Goal: Transaction & Acquisition: Purchase product/service

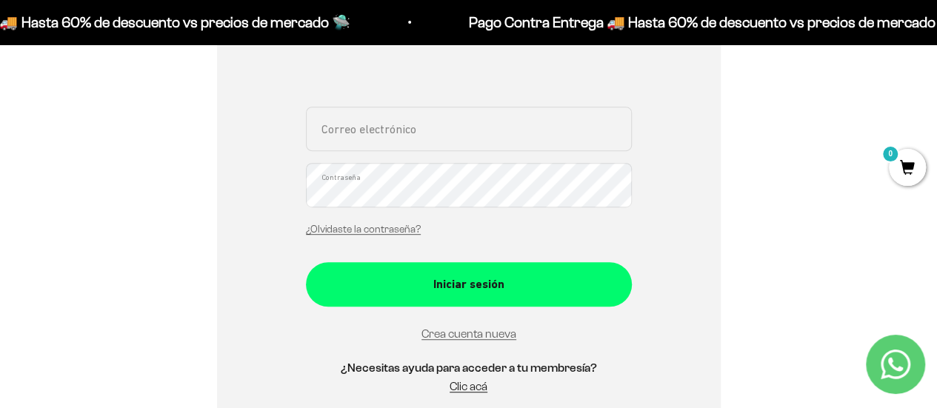
scroll to position [296, 0]
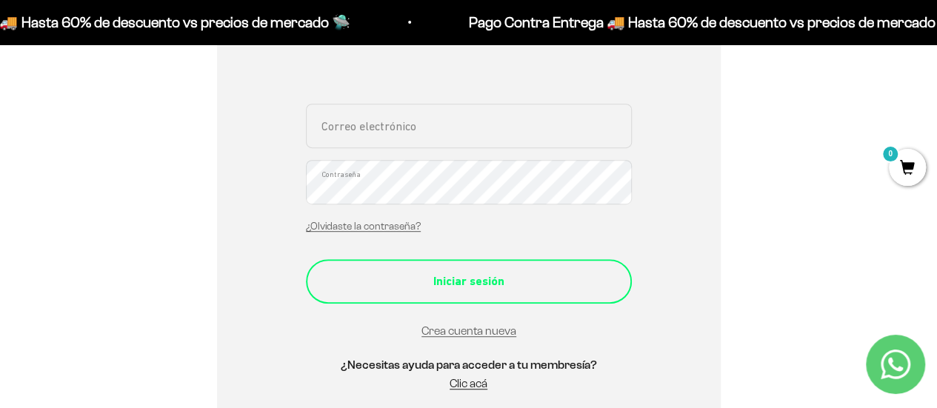
type input "andresj22@hotmail.com"
click at [514, 289] on div "Iniciar sesión" at bounding box center [468, 281] width 267 height 19
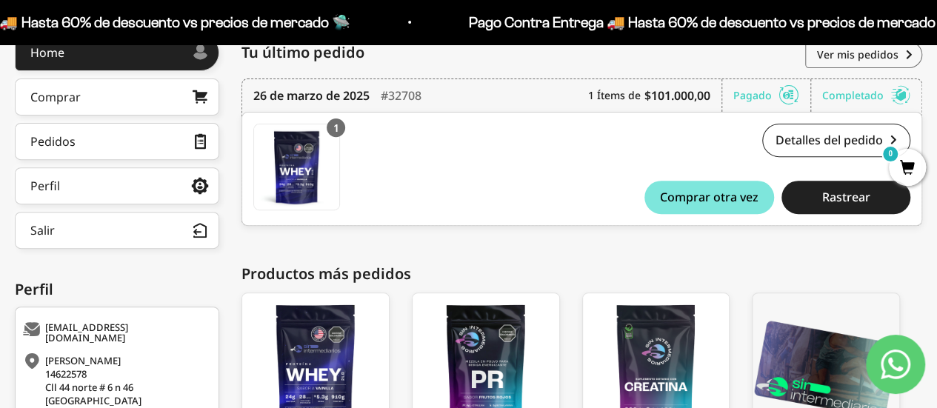
scroll to position [148, 0]
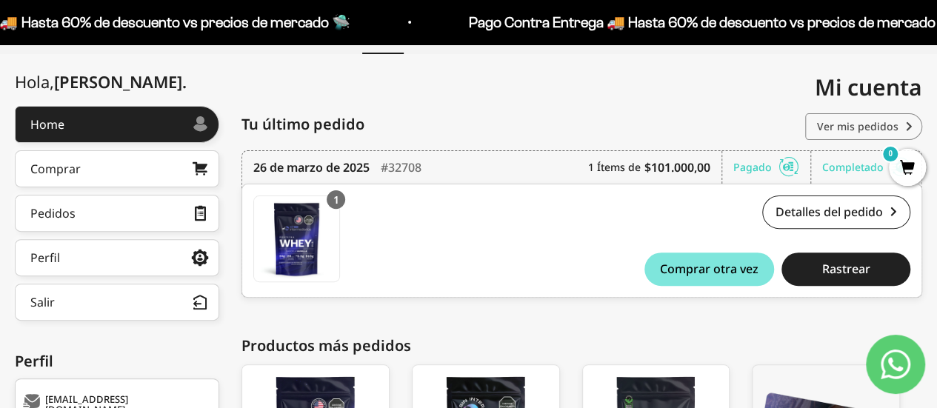
click at [857, 129] on link "Ver mis pedidos" at bounding box center [863, 126] width 117 height 27
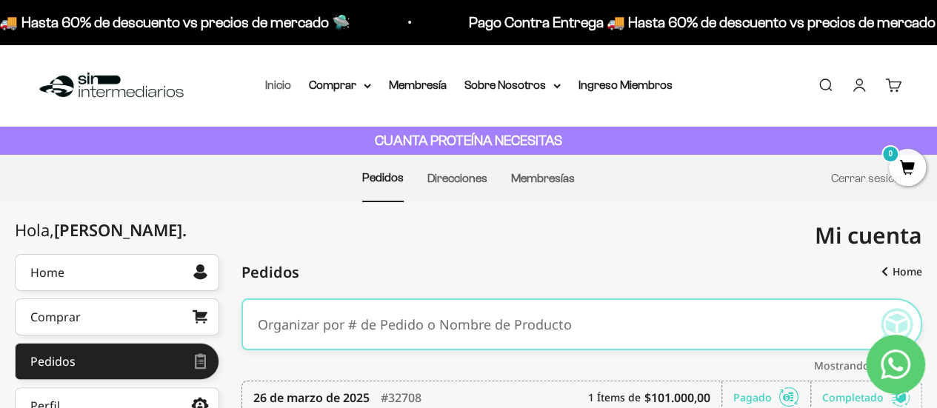
click at [280, 90] on link "Inicio" at bounding box center [278, 84] width 26 height 13
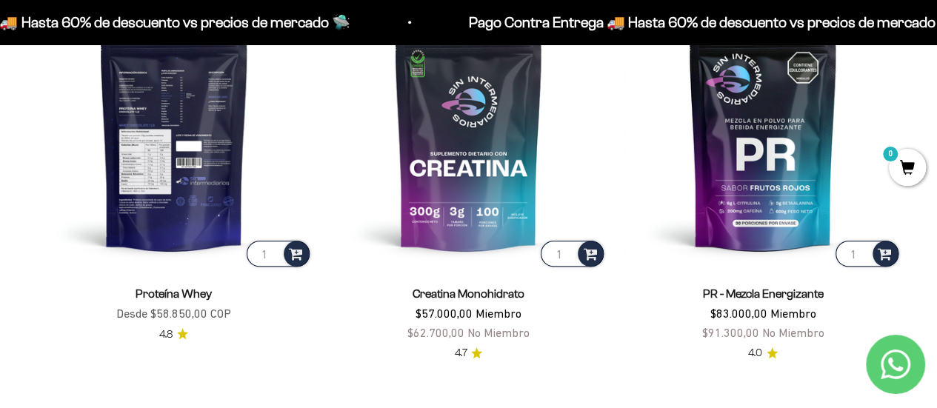
scroll to position [366, 0]
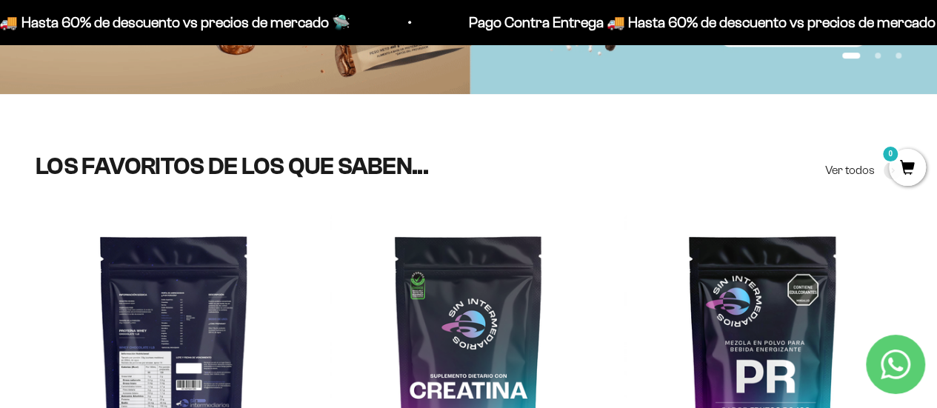
click at [166, 301] on img at bounding box center [174, 353] width 277 height 277
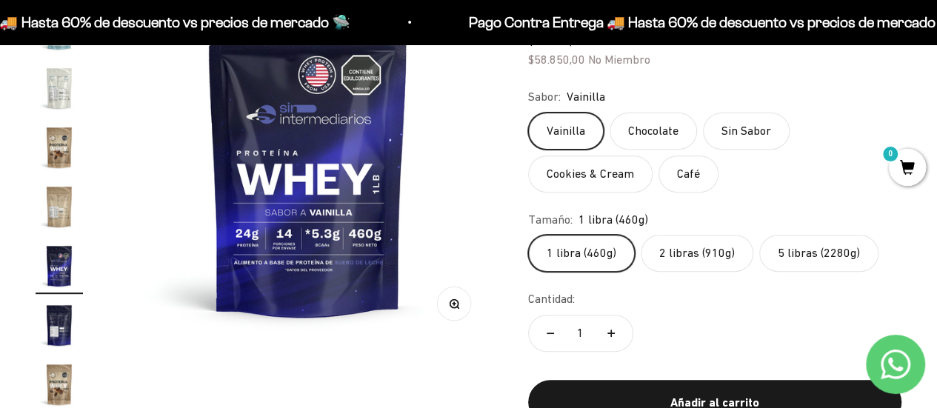
click at [797, 261] on label "5 libras (2280g)" at bounding box center [818, 253] width 119 height 37
click at [528, 235] on input "5 libras (2280g)" at bounding box center [527, 234] width 1 height 1
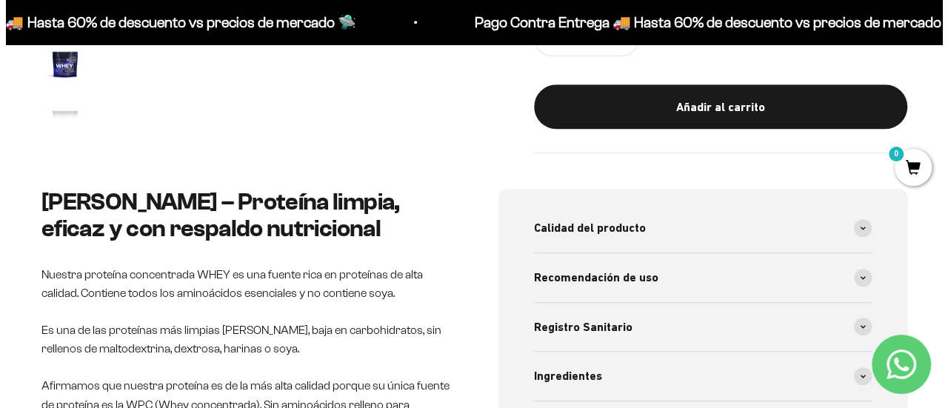
scroll to position [444, 0]
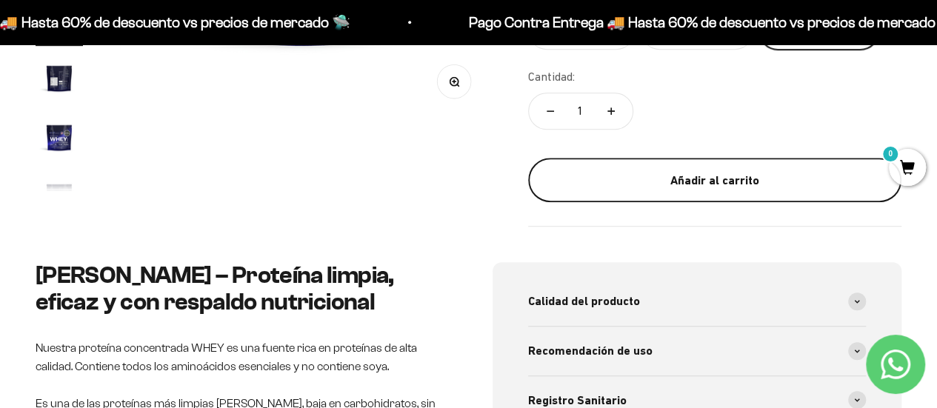
click at [720, 192] on button "Añadir al carrito" at bounding box center [714, 180] width 373 height 44
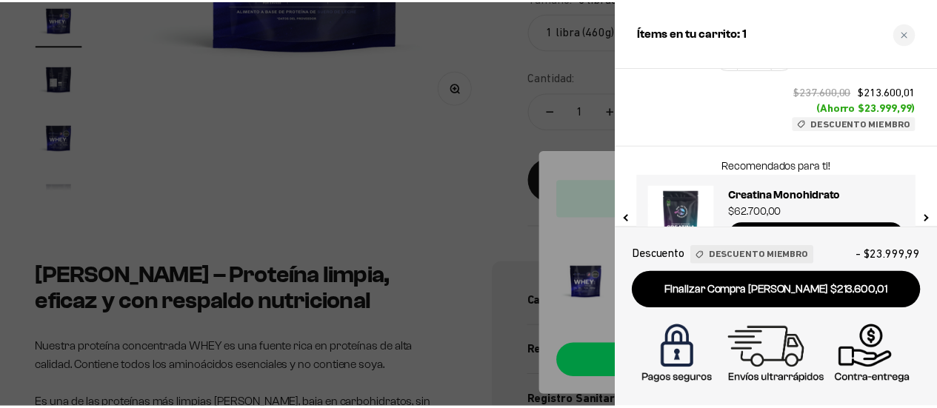
scroll to position [195, 0]
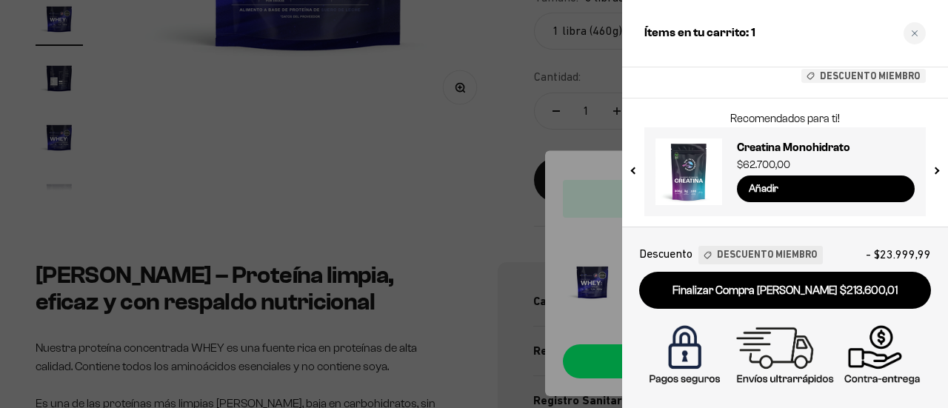
click at [461, 187] on div at bounding box center [474, 204] width 948 height 408
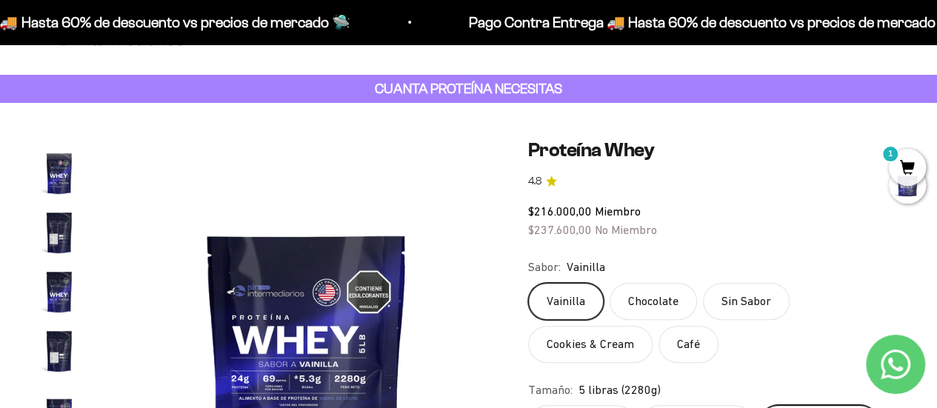
scroll to position [0, 0]
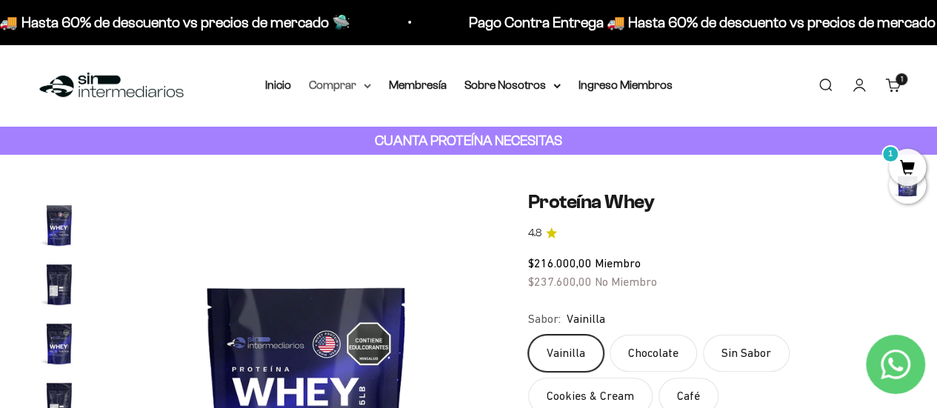
click at [360, 87] on summary "Comprar" at bounding box center [340, 85] width 62 height 19
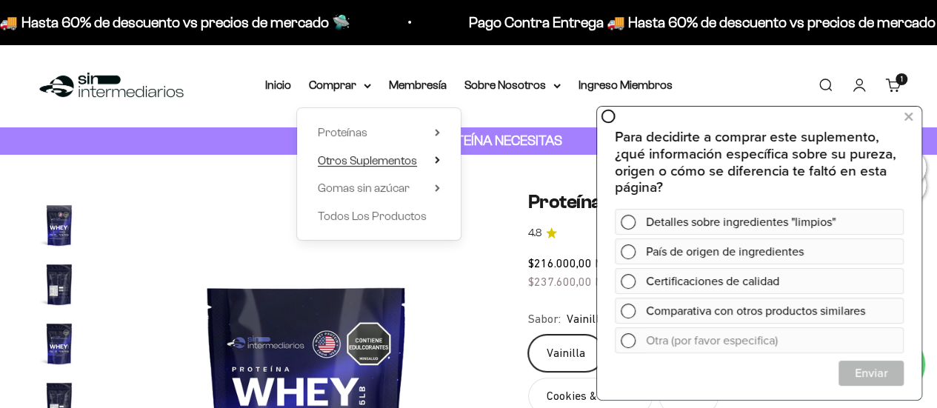
click at [418, 164] on summary "Otros Suplementos" at bounding box center [379, 160] width 122 height 19
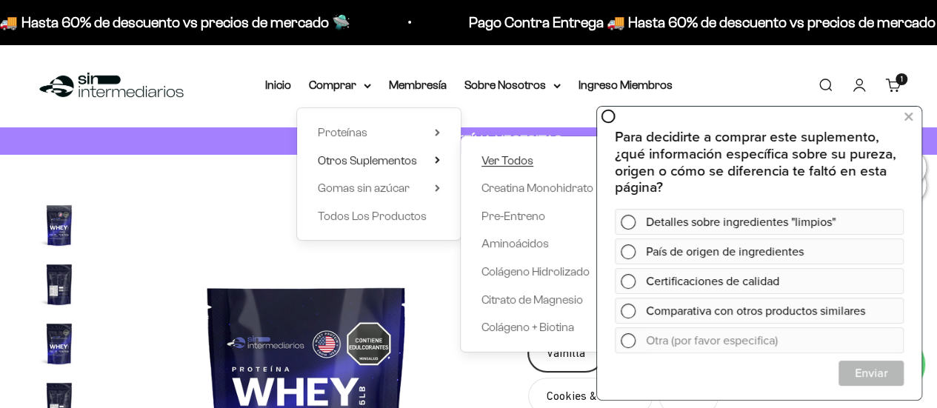
click at [506, 158] on span "Ver Todos" at bounding box center [507, 160] width 52 height 13
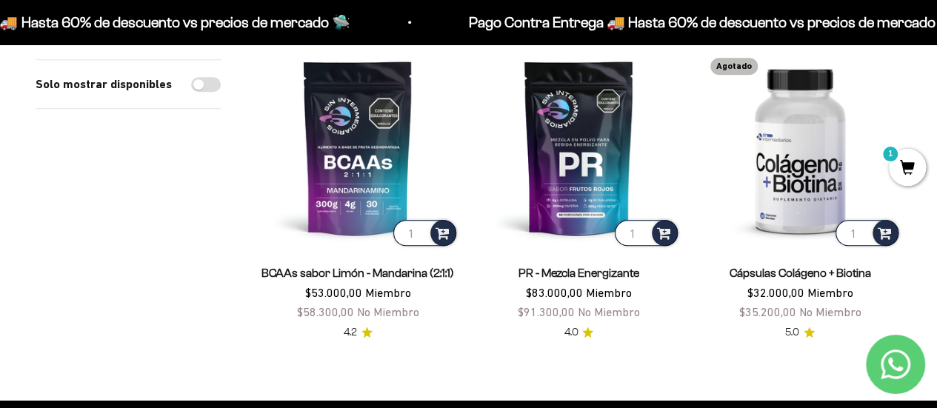
scroll to position [444, 0]
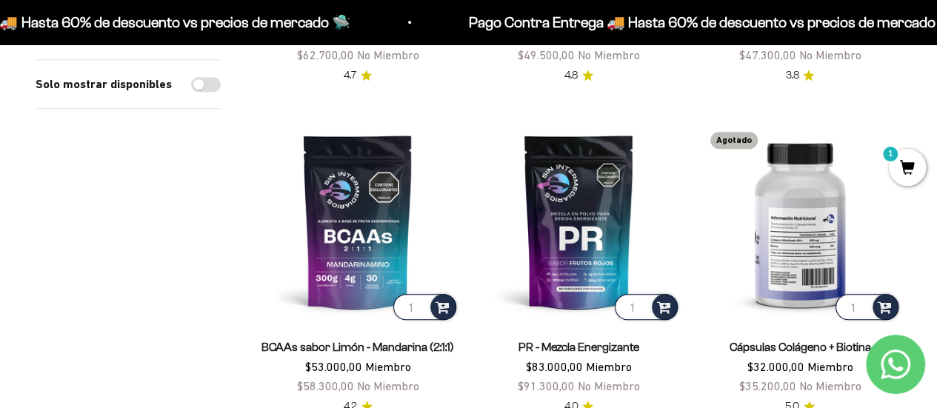
click at [795, 205] on img at bounding box center [799, 221] width 203 height 203
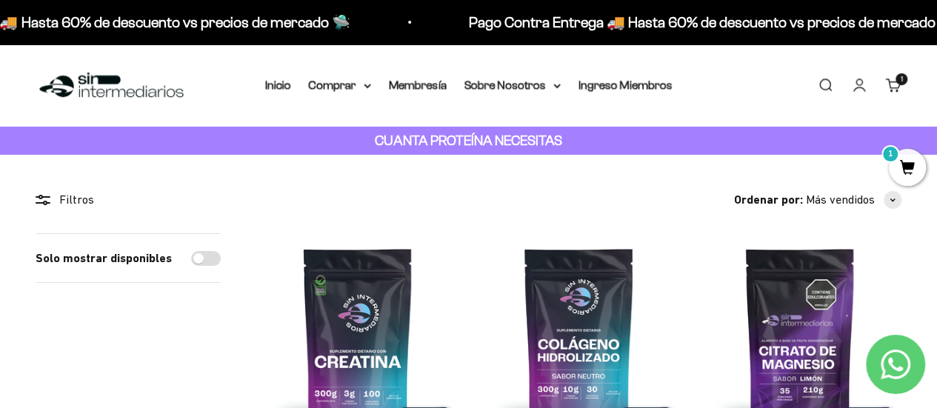
click at [281, 92] on li "Inicio" at bounding box center [278, 85] width 26 height 19
click at [281, 87] on link "Inicio" at bounding box center [278, 84] width 26 height 13
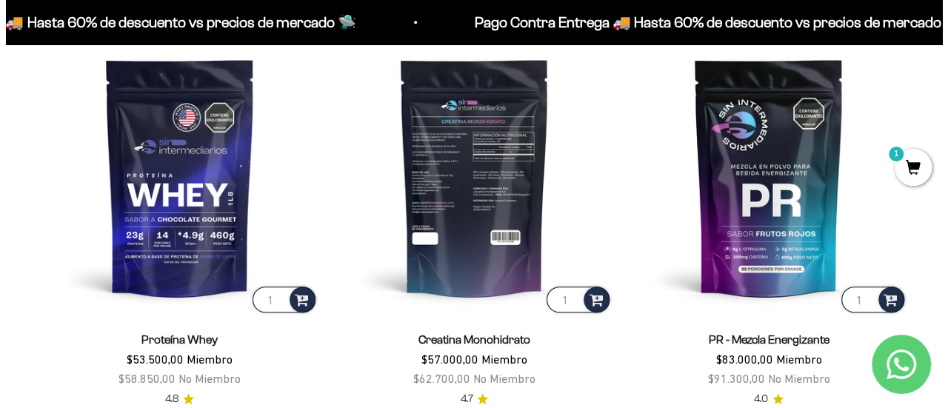
scroll to position [518, 0]
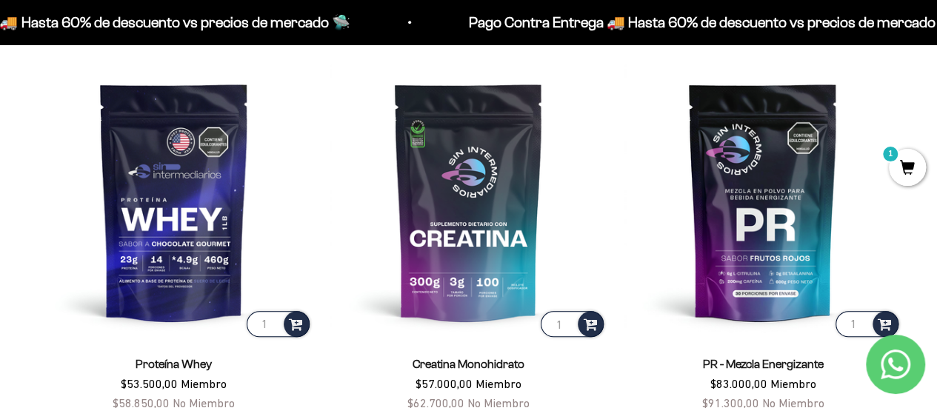
click at [897, 164] on span "1" at bounding box center [906, 167] width 37 height 37
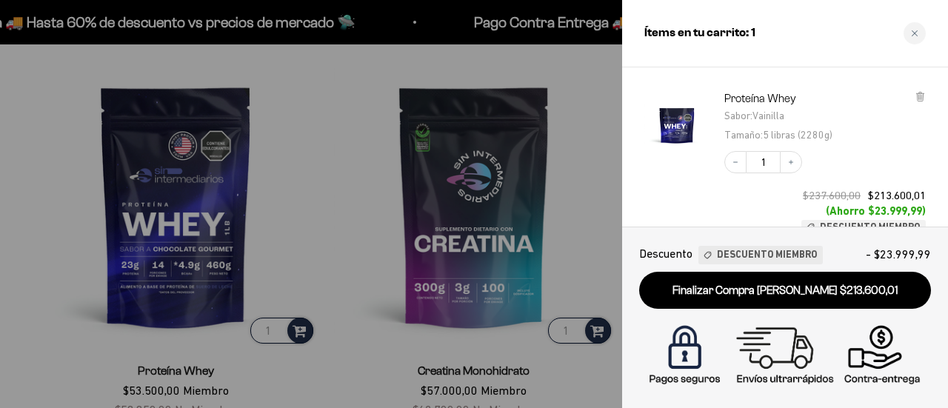
scroll to position [74, 0]
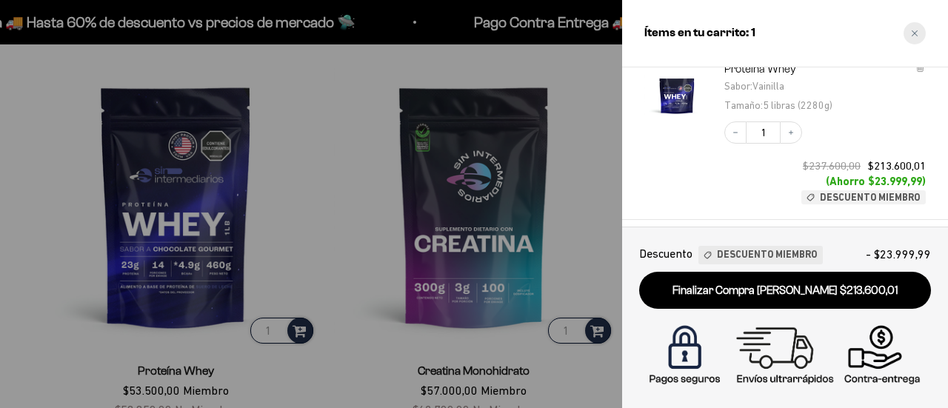
click at [918, 33] on div "Close cart" at bounding box center [914, 33] width 22 height 22
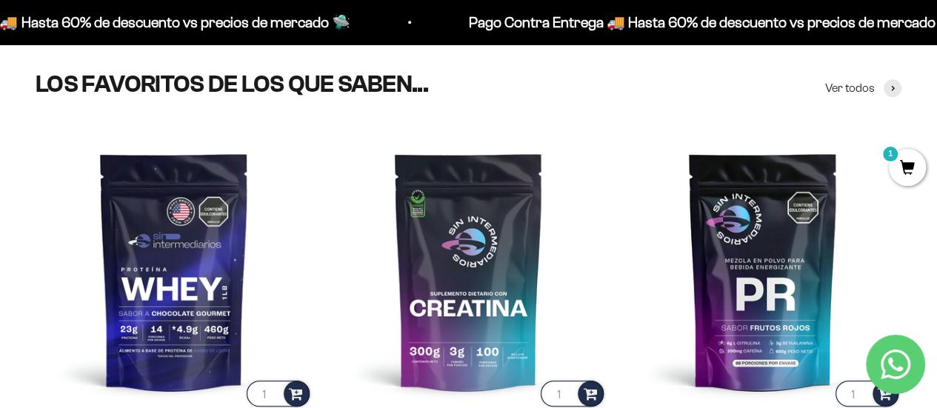
scroll to position [440, 0]
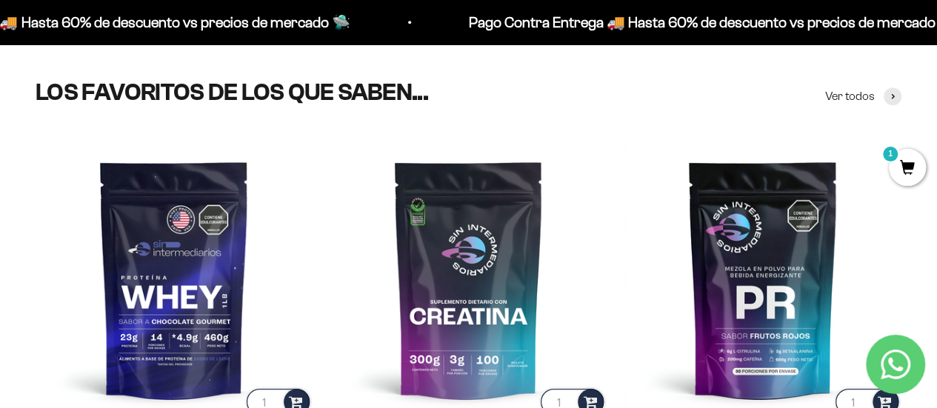
click at [906, 167] on span "1" at bounding box center [906, 167] width 37 height 37
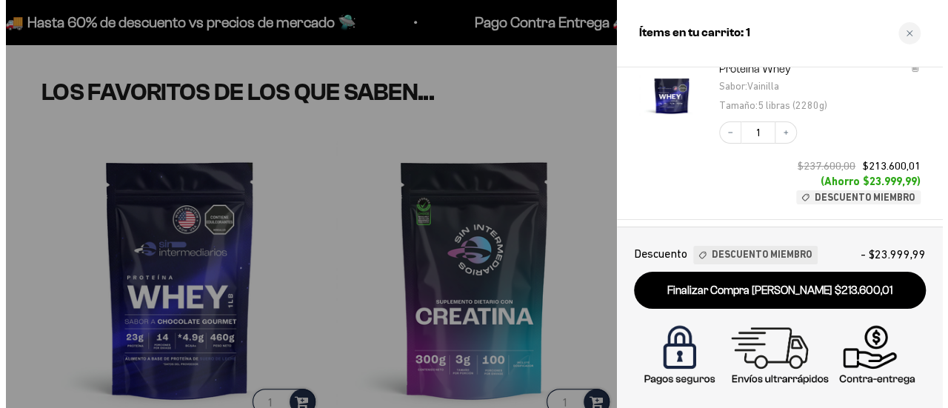
scroll to position [443, 0]
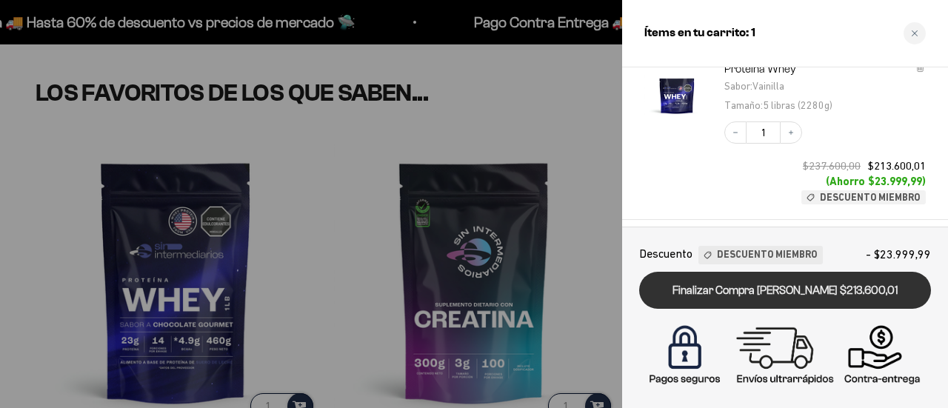
click at [763, 297] on link "Finalizar Compra [PERSON_NAME] $213.600,01" at bounding box center [785, 291] width 292 height 38
